Goal: Task Accomplishment & Management: Use online tool/utility

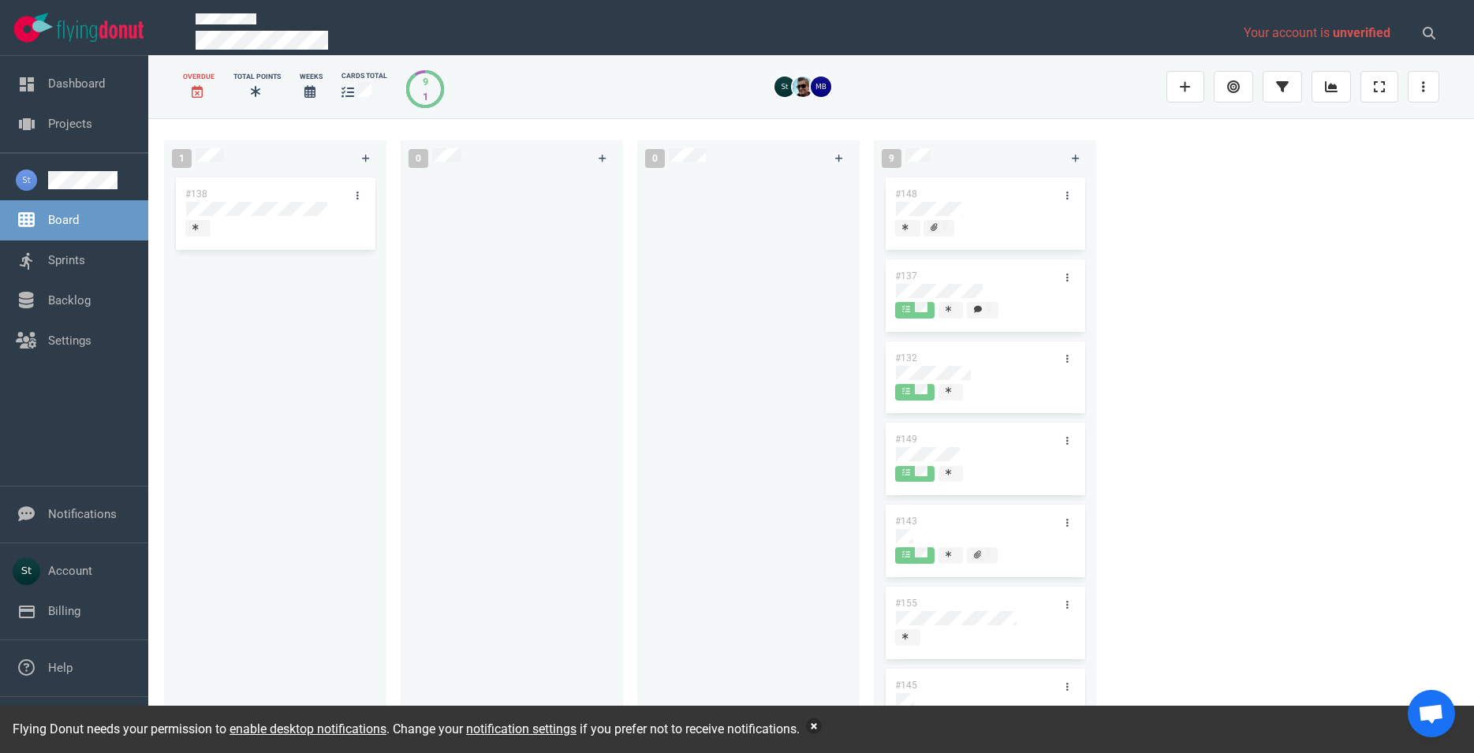
click at [815, 722] on button "button" at bounding box center [814, 727] width 16 height 16
click at [822, 726] on button "button" at bounding box center [814, 727] width 16 height 16
click at [822, 729] on button "button" at bounding box center [814, 727] width 16 height 16
click at [814, 732] on div "Flying Donut needs your permission to enable desktop notifications . Change you…" at bounding box center [737, 729] width 1474 height 47
drag, startPoint x: 814, startPoint y: 730, endPoint x: 823, endPoint y: 730, distance: 9.5
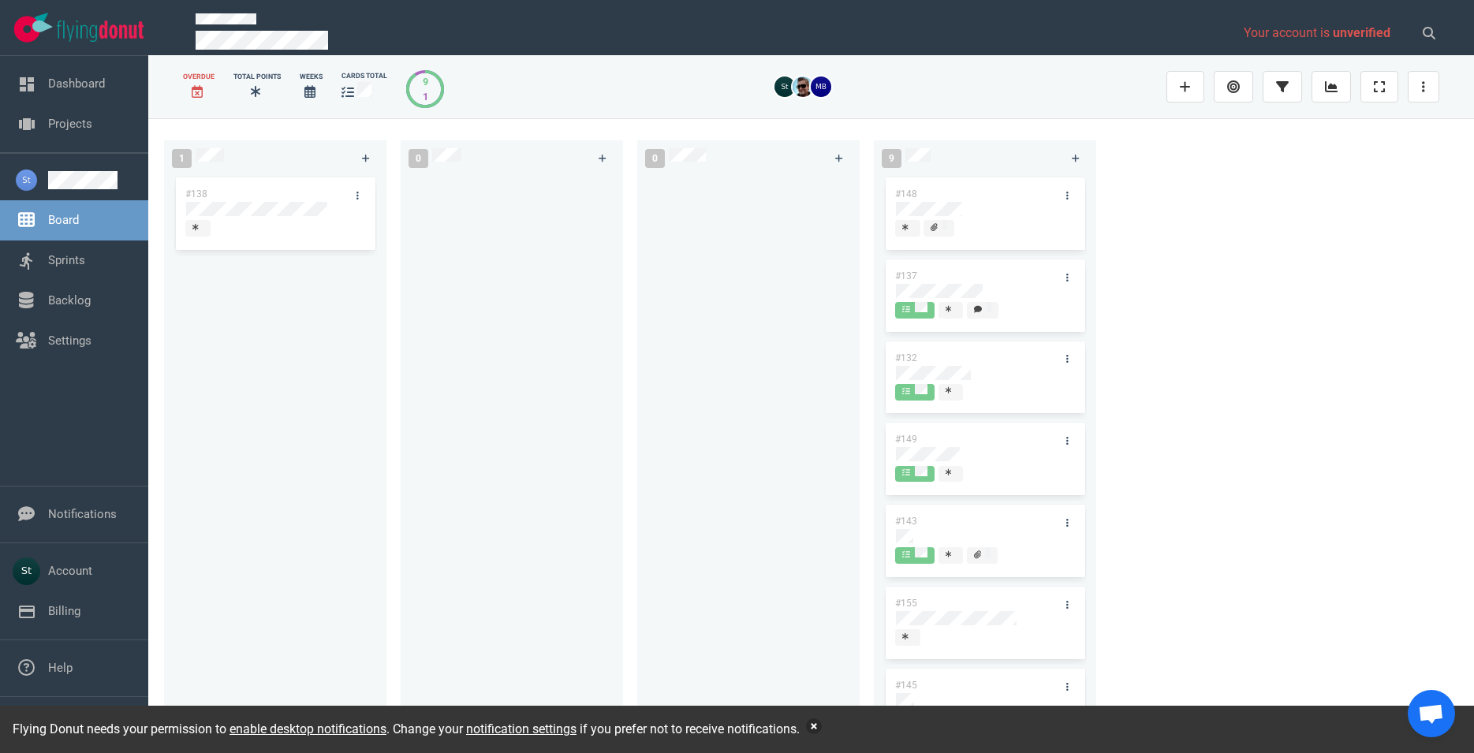
click at [814, 730] on button "button" at bounding box center [814, 727] width 16 height 16
